Goal: Find specific page/section: Find specific page/section

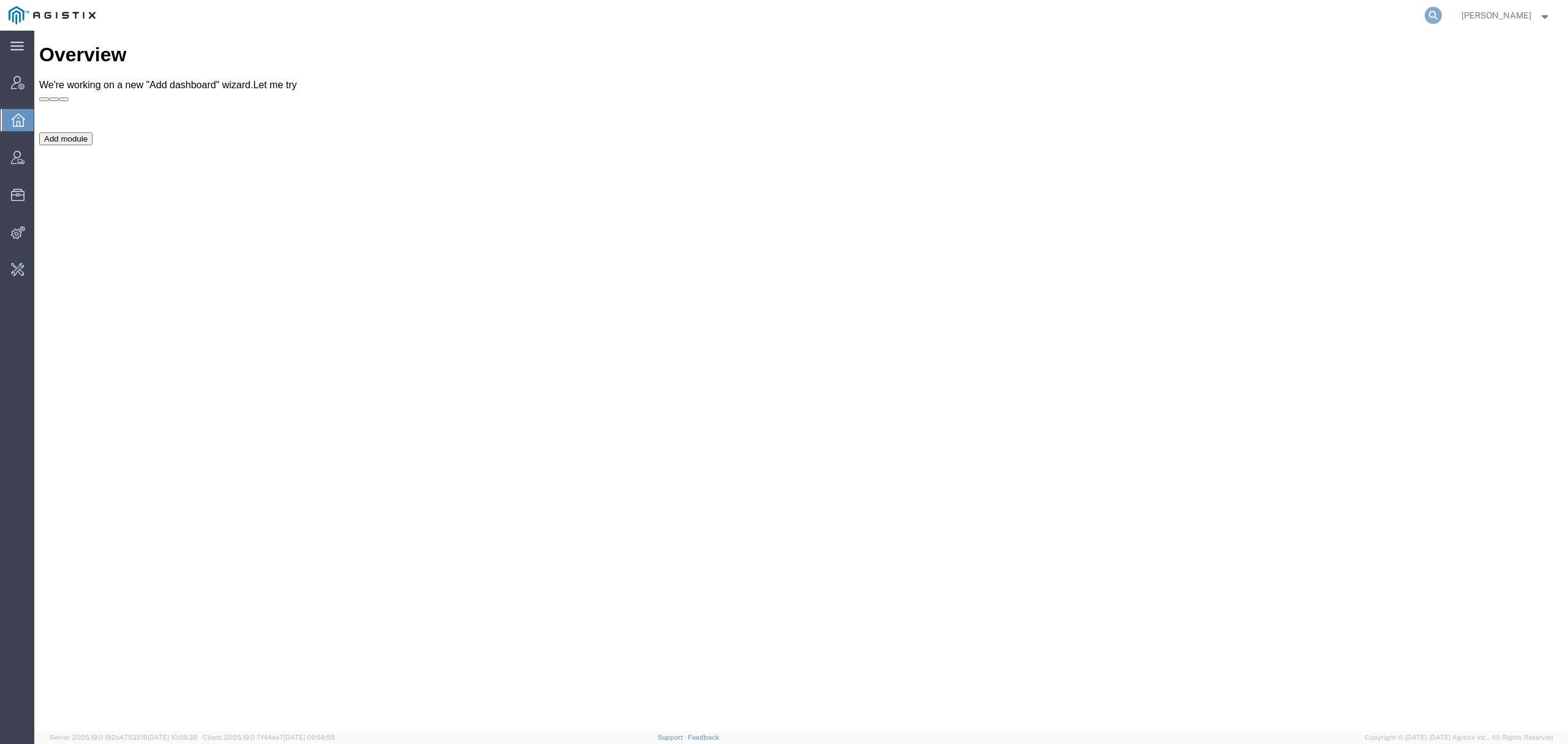
click at [1442, 8] on icon at bounding box center [1432, 14] width 17 height 17
type input "offline@syneoshealth"
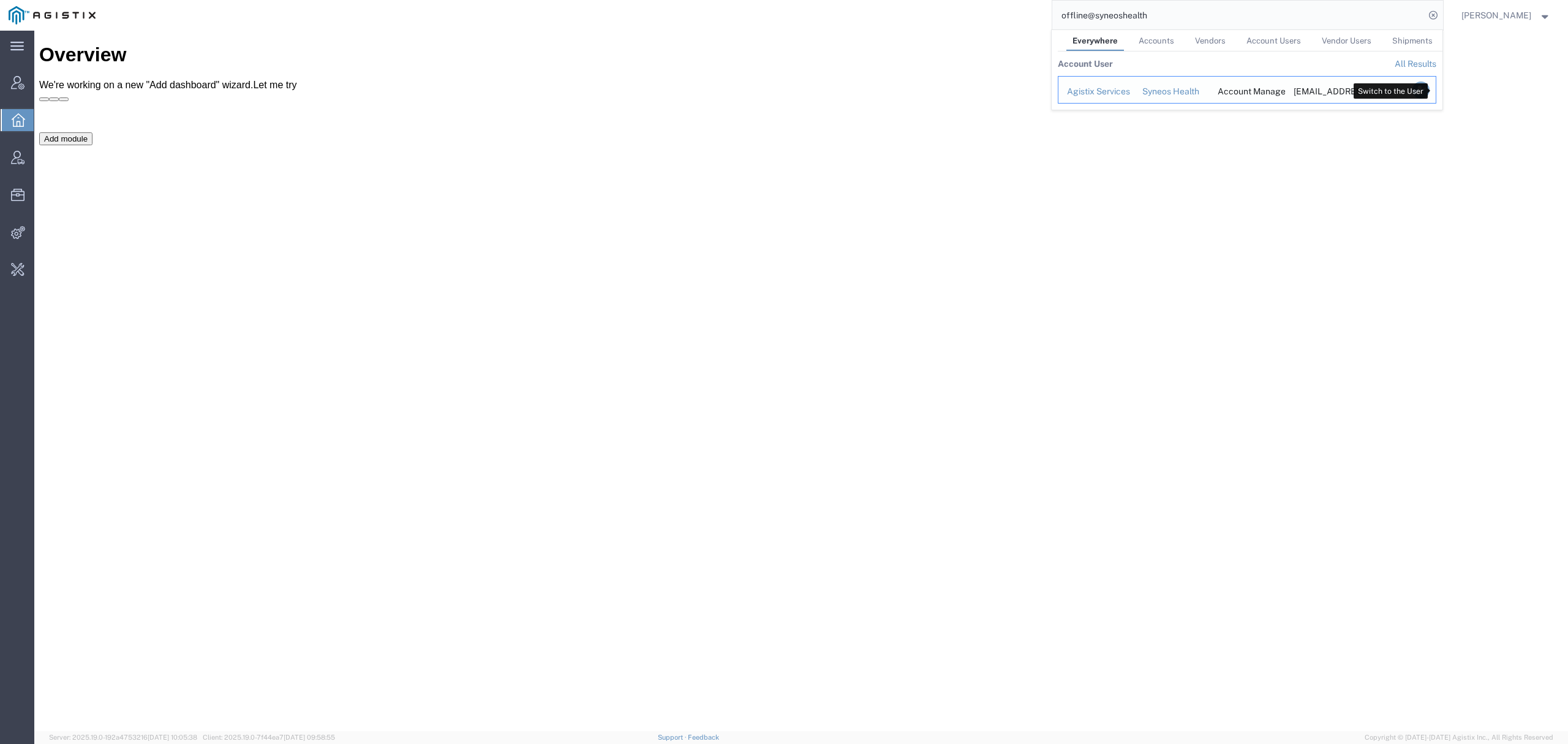
click at [1428, 89] on icon "Search Results" at bounding box center [1420, 89] width 17 height 17
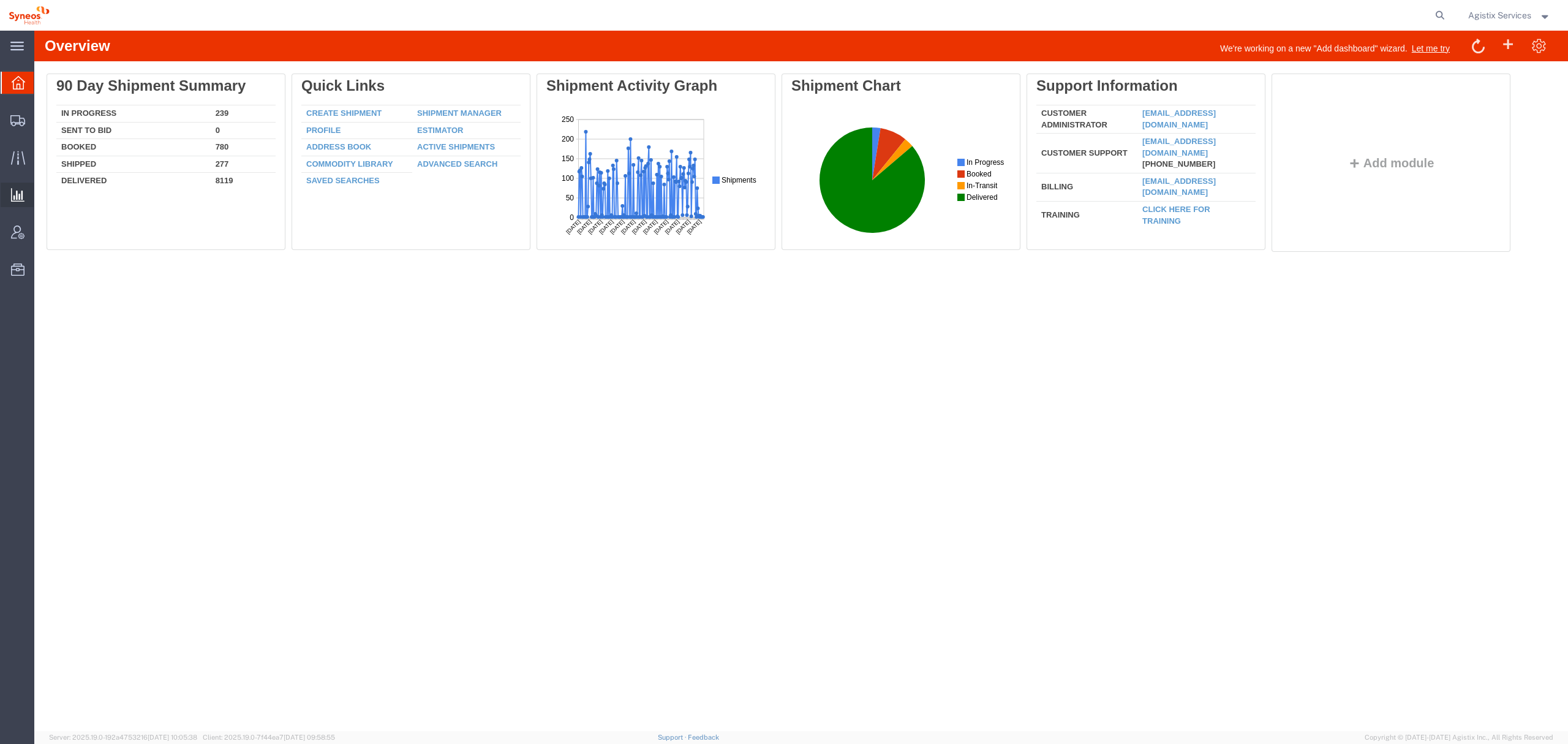
click at [0, 0] on span "Saved Reports" at bounding box center [0, 0] width 0 height 0
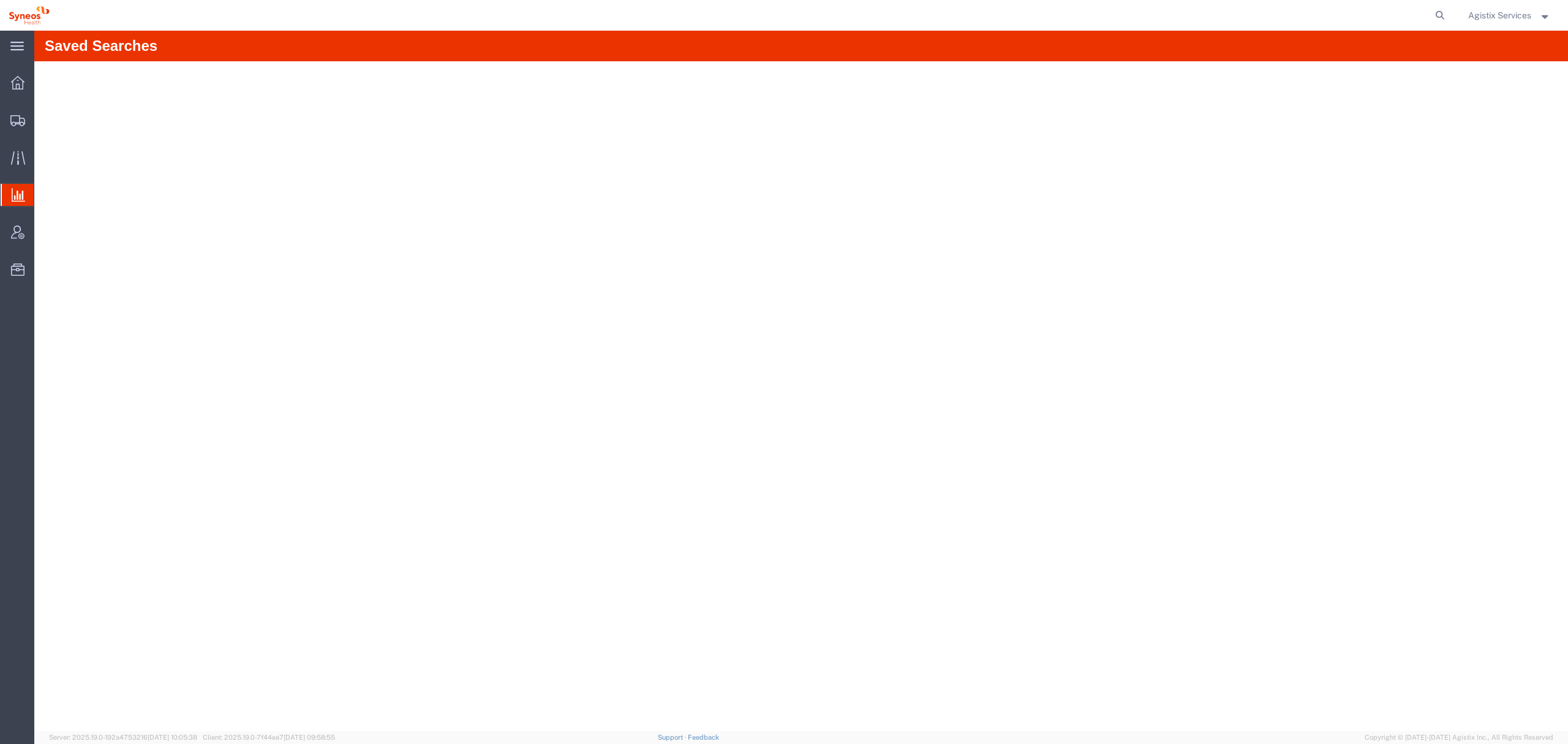
click at [0, 0] on span "Saved Reports" at bounding box center [0, 0] width 0 height 0
